Goal: Navigation & Orientation: Find specific page/section

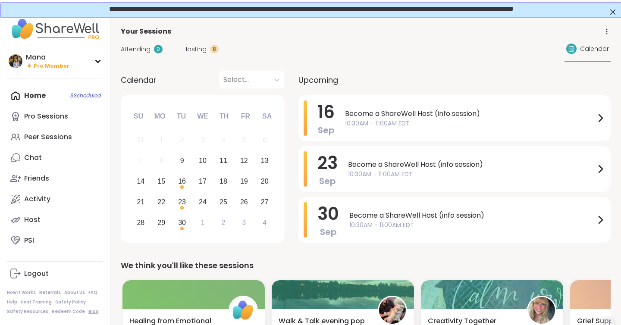
click at [88, 311] on link "Blog" at bounding box center [93, 312] width 10 height 6
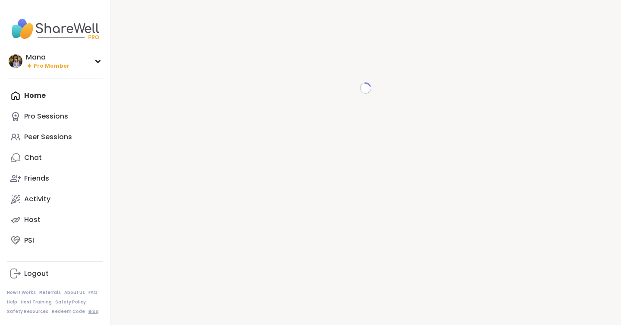
click at [88, 311] on link "Blog" at bounding box center [93, 312] width 10 height 6
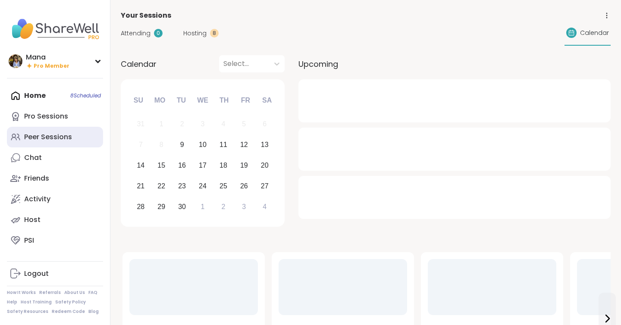
click at [47, 132] on link "Peer Sessions" at bounding box center [55, 137] width 96 height 21
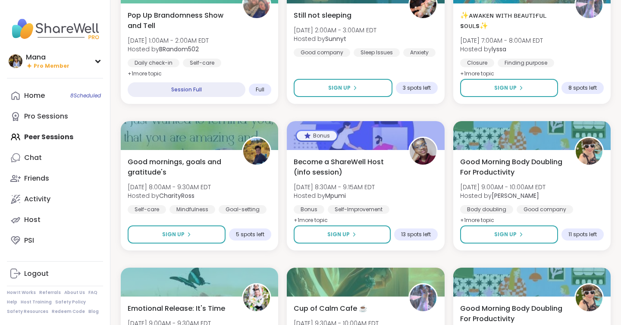
scroll to position [1574, 0]
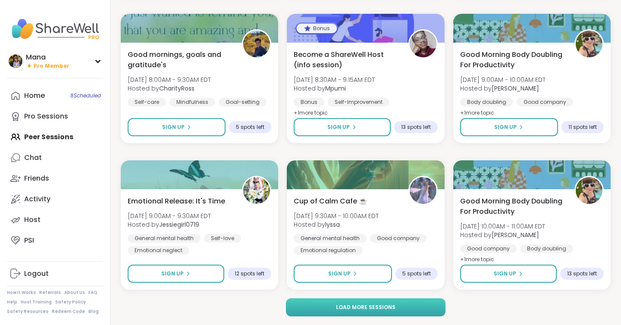
click at [314, 302] on button "Load more sessions" at bounding box center [366, 307] width 160 height 18
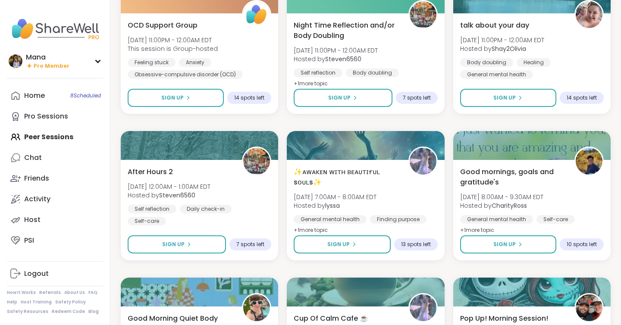
scroll to position [3334, 0]
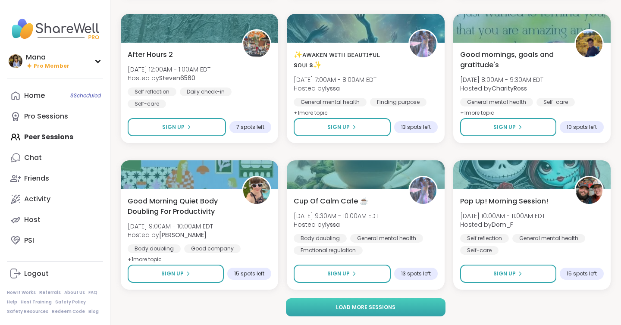
click at [319, 303] on button "Load more sessions" at bounding box center [366, 307] width 160 height 18
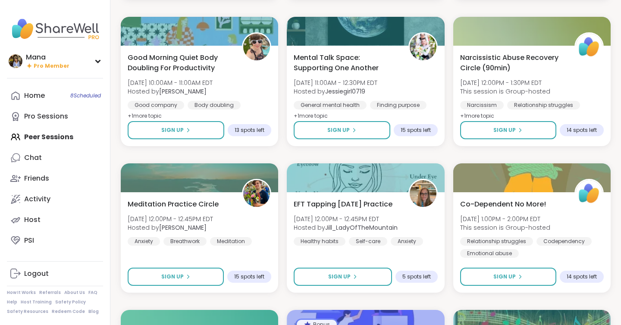
scroll to position [3624, 0]
